Goal: Navigation & Orientation: Find specific page/section

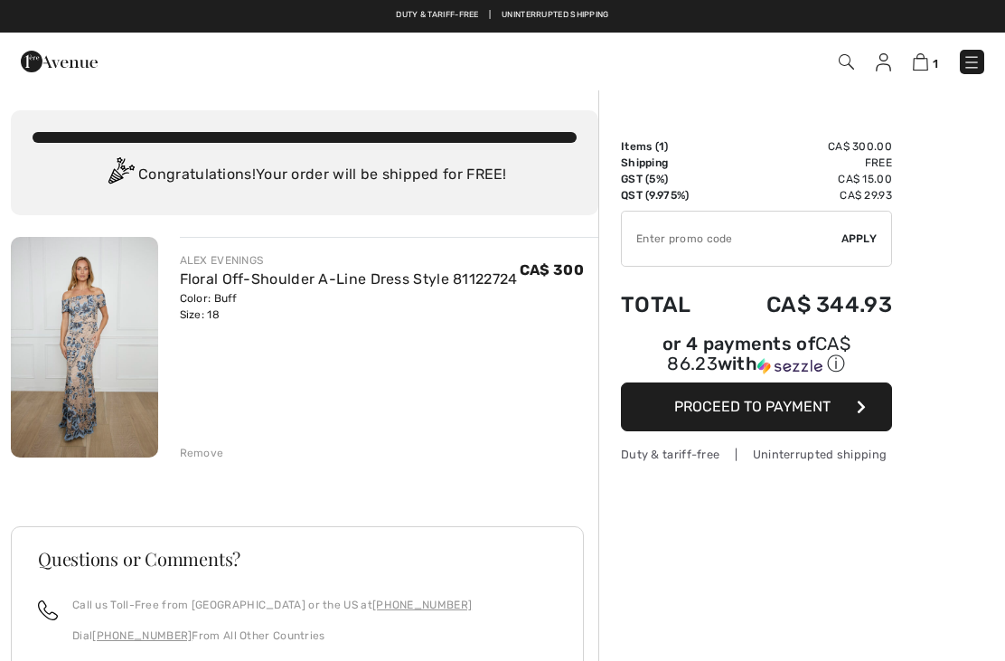
checkbox input "true"
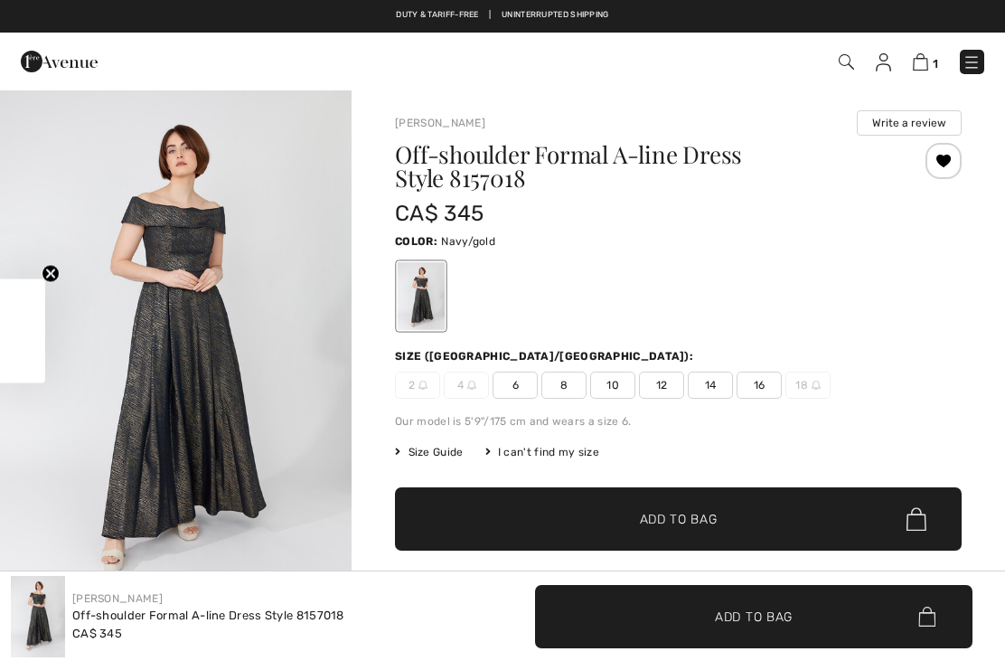
checkbox input "true"
click at [48, 61] on img at bounding box center [59, 61] width 77 height 36
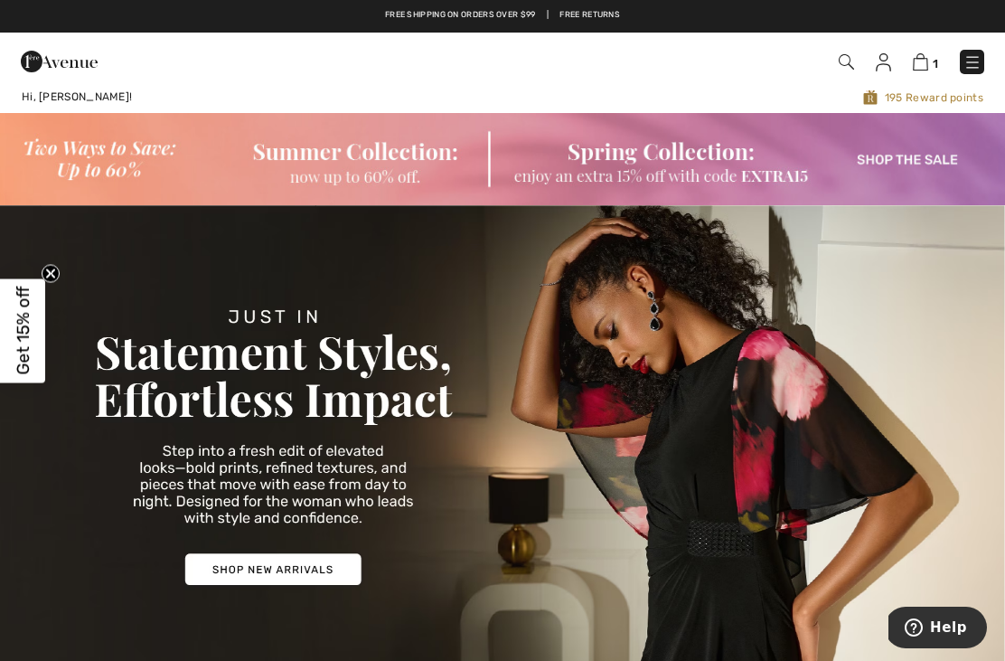
click at [977, 69] on img at bounding box center [972, 62] width 18 height 18
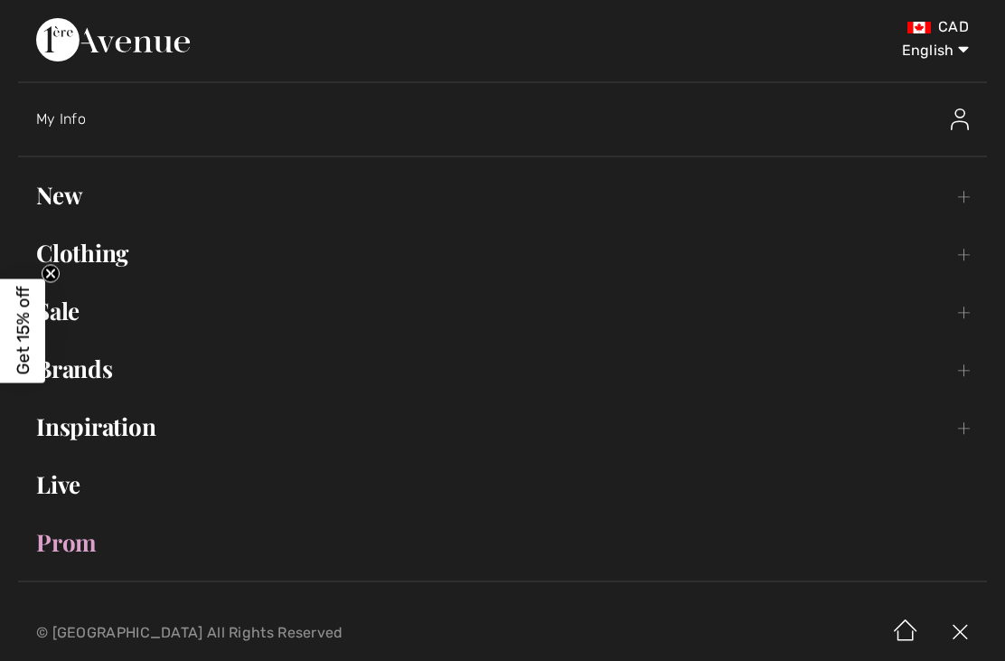
click at [978, 267] on link "Clothing Toggle submenu" at bounding box center [502, 253] width 969 height 40
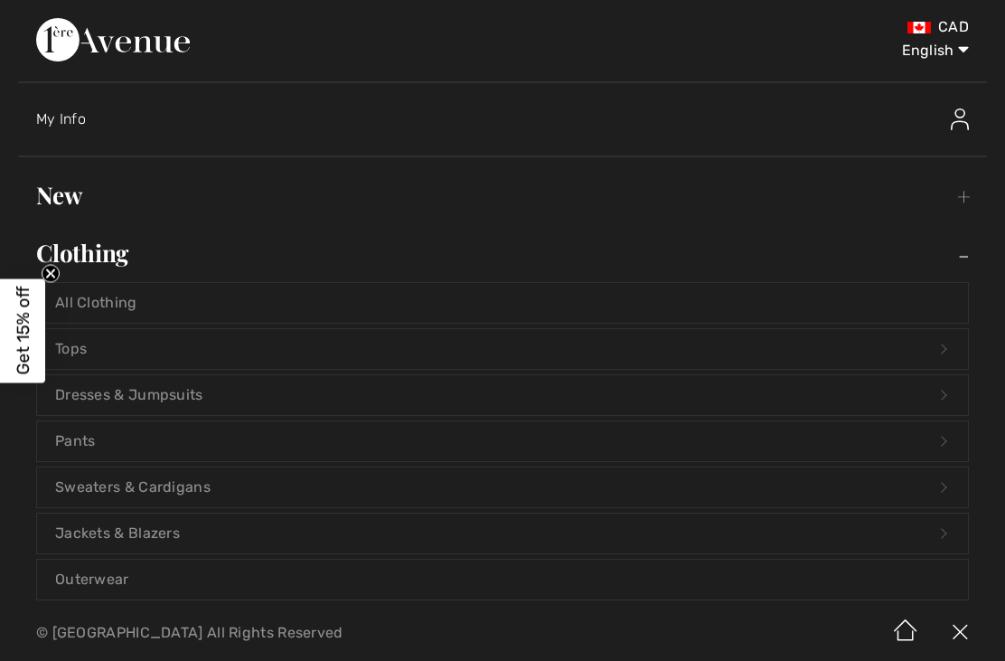
click at [124, 397] on link "Dresses & Jumpsuits Open submenu" at bounding box center [502, 395] width 931 height 40
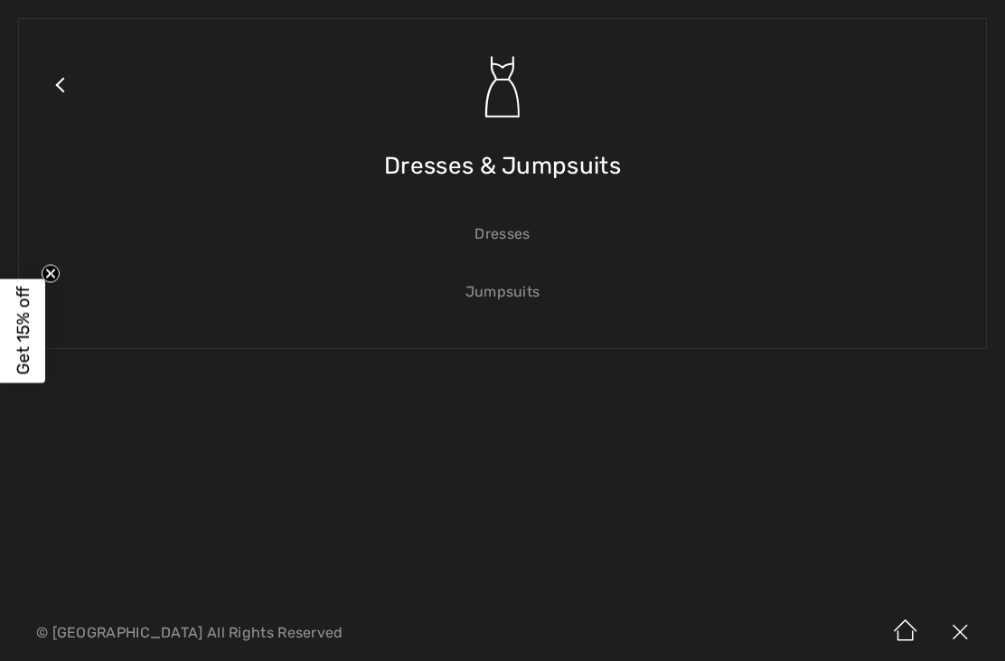
click at [502, 236] on link "Dresses" at bounding box center [502, 234] width 931 height 40
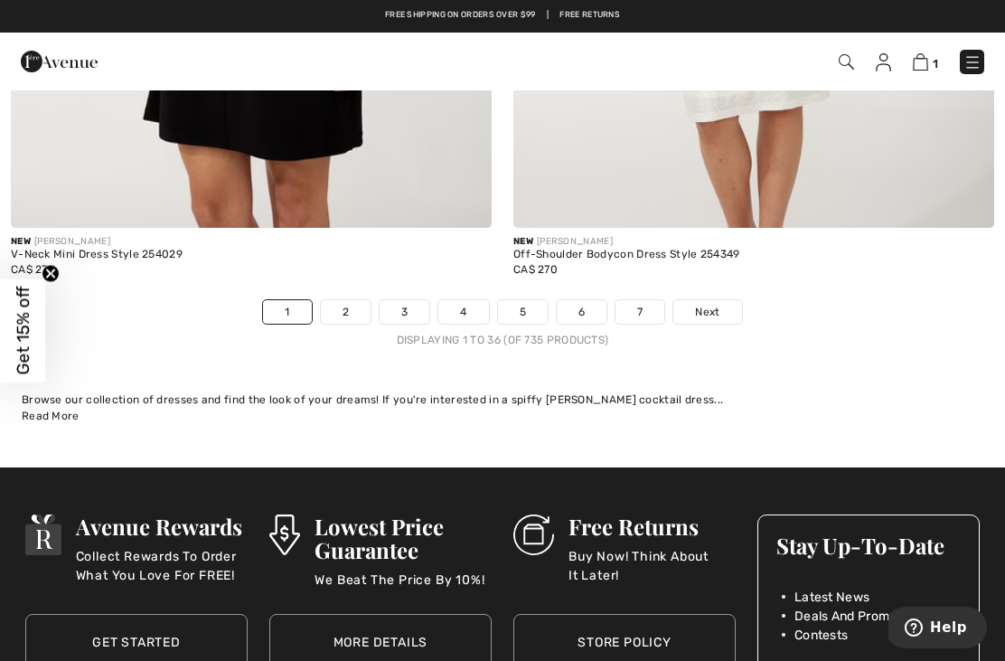
scroll to position [14736, 0]
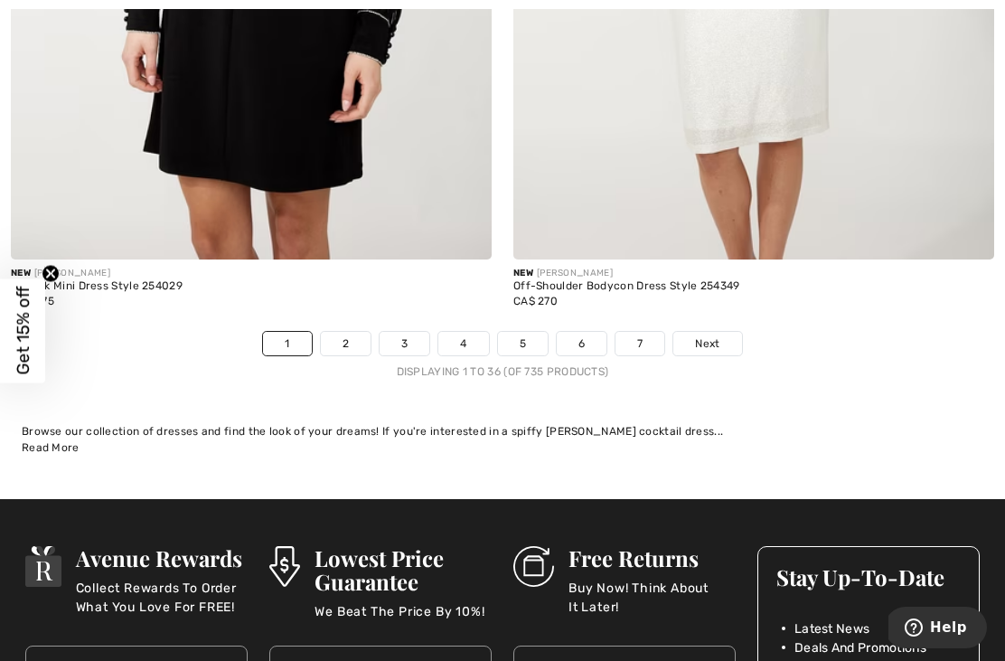
click at [346, 333] on link "2" at bounding box center [346, 343] width 50 height 23
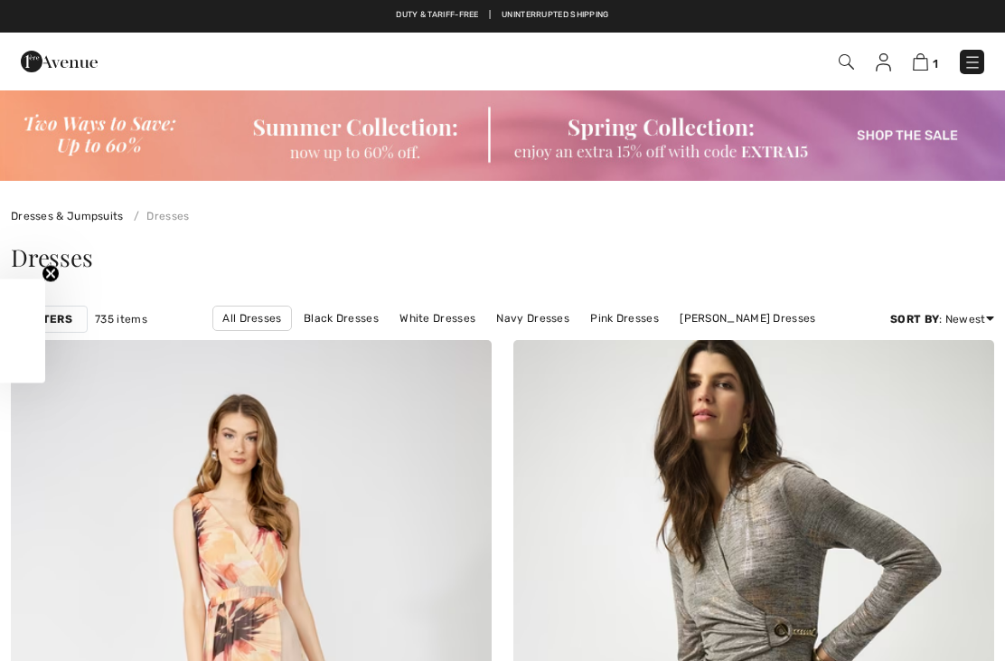
checkbox input "true"
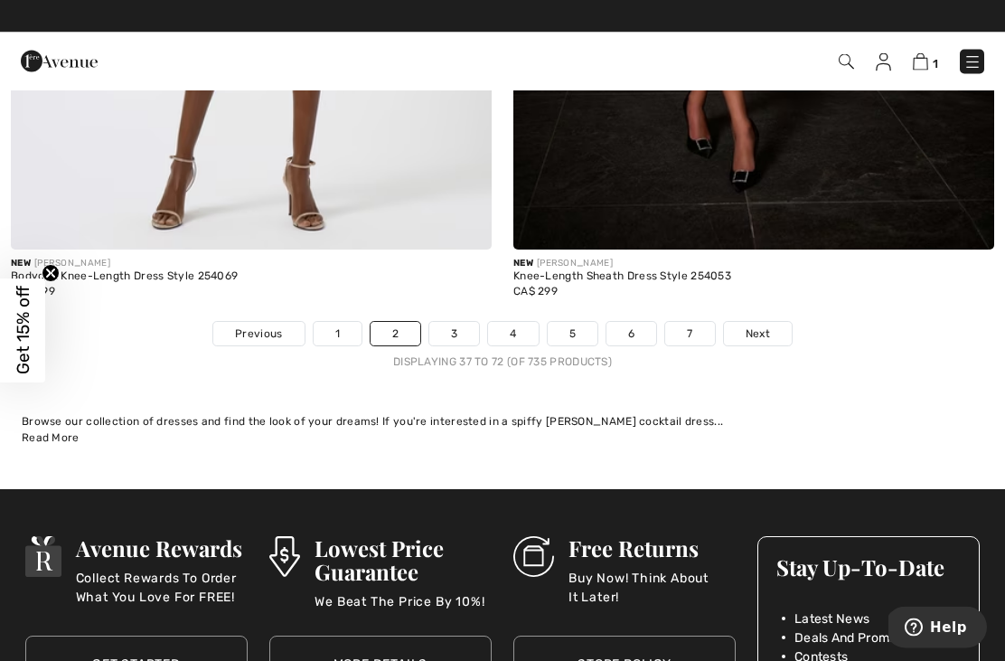
scroll to position [14746, 0]
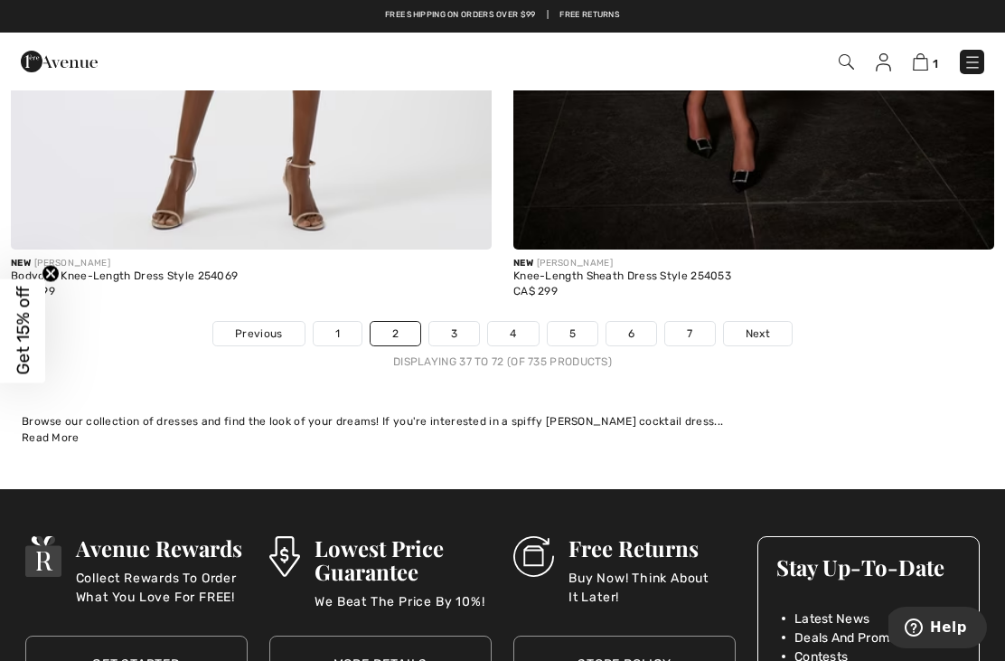
click at [444, 322] on link "3" at bounding box center [454, 333] width 50 height 23
click at [455, 322] on link "3" at bounding box center [454, 333] width 50 height 23
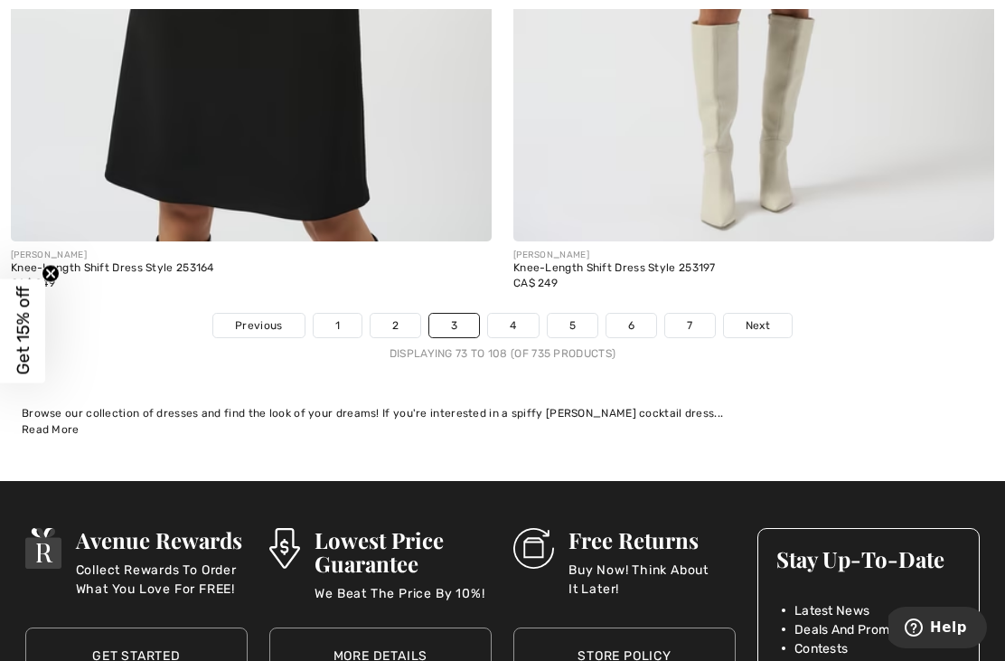
scroll to position [14820, 0]
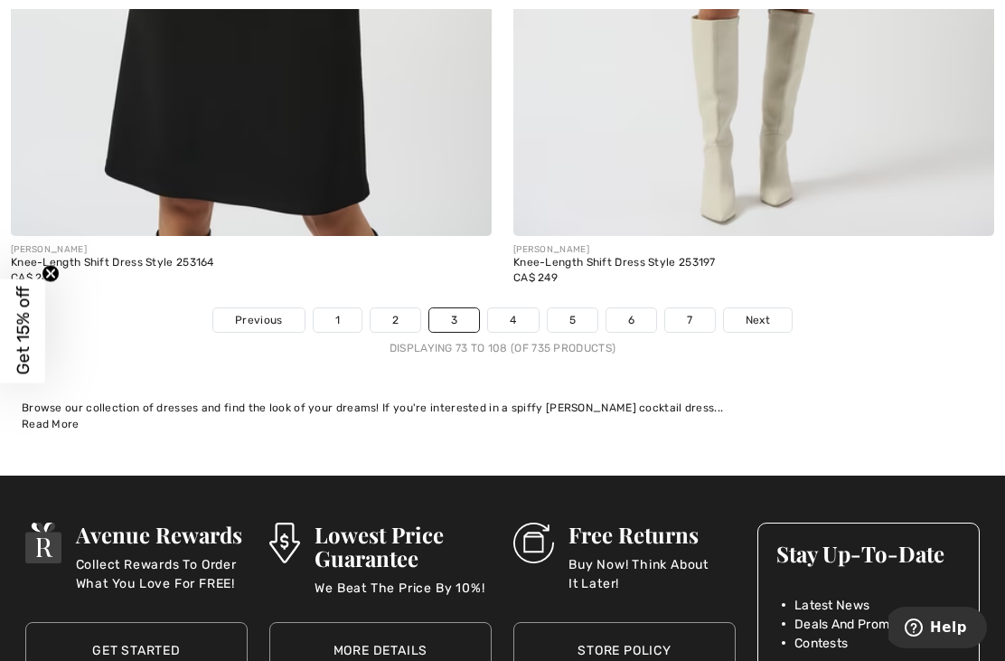
click at [498, 309] on link "4" at bounding box center [513, 319] width 50 height 23
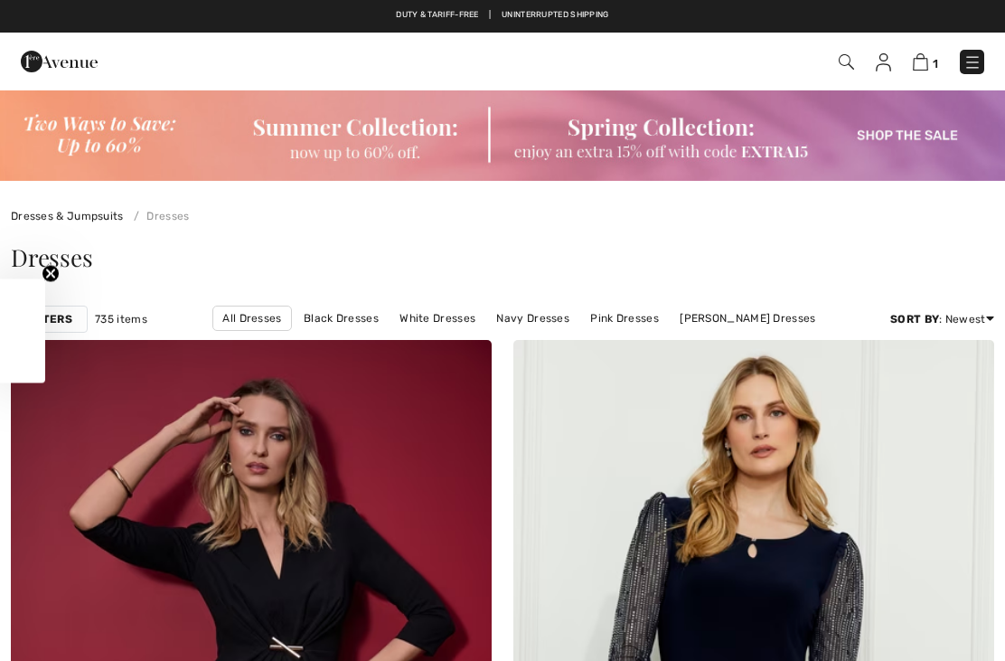
checkbox input "true"
